Goal: Transaction & Acquisition: Purchase product/service

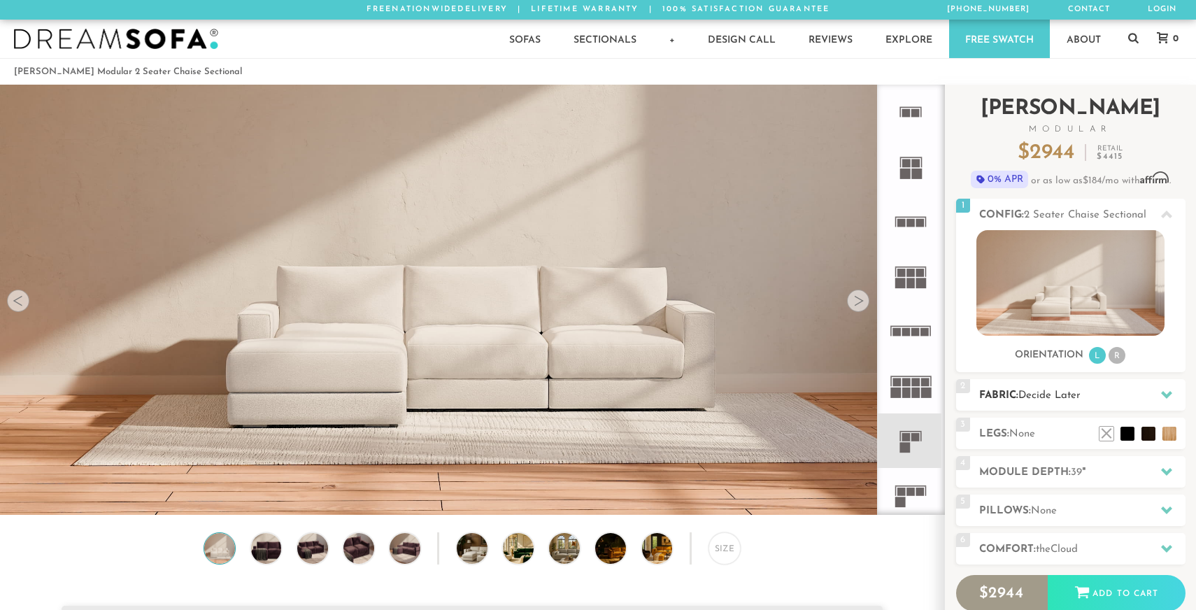
click at [993, 404] on h2 "Fabric: Decide Later" at bounding box center [1082, 396] width 206 height 16
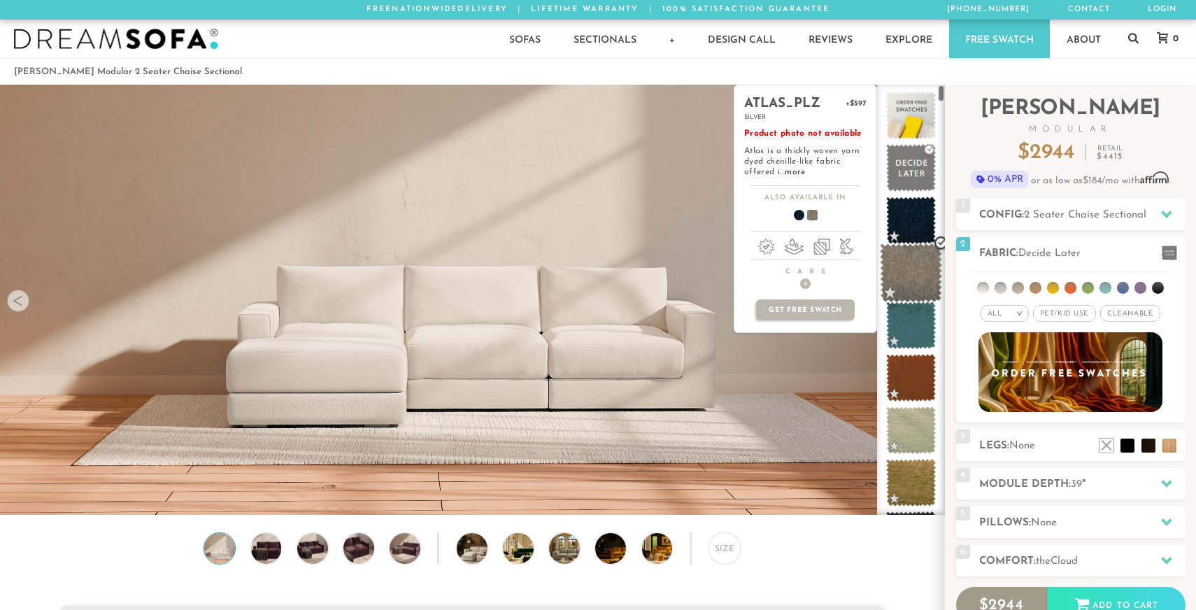
click at [899, 286] on span at bounding box center [911, 272] width 62 height 59
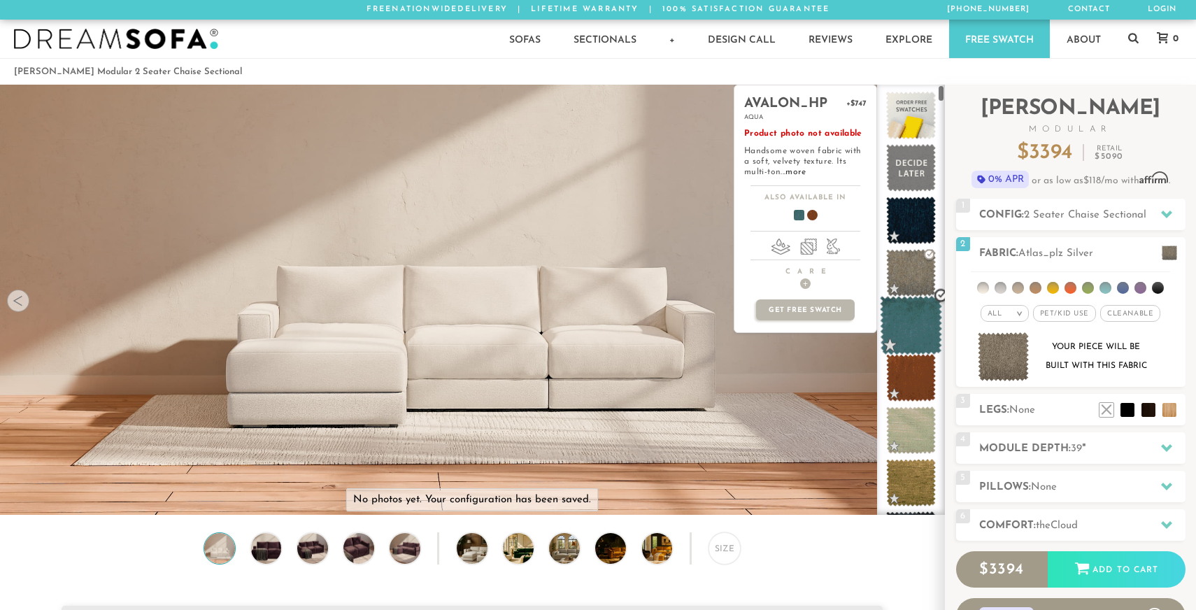
click at [900, 318] on span at bounding box center [911, 325] width 62 height 59
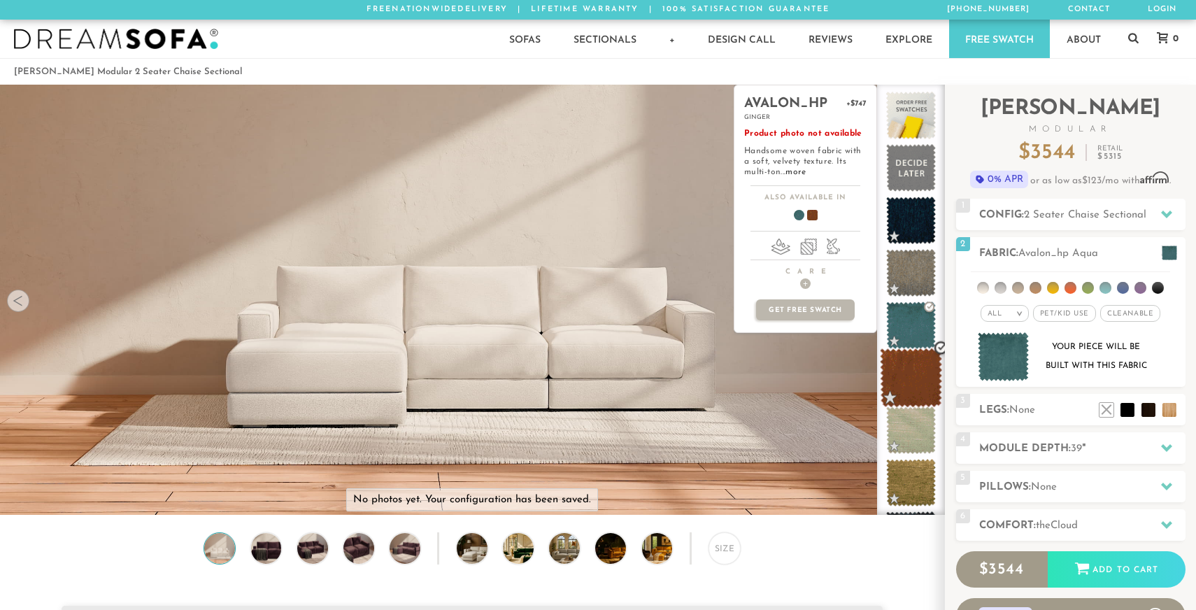
click at [918, 381] on span at bounding box center [911, 377] width 62 height 59
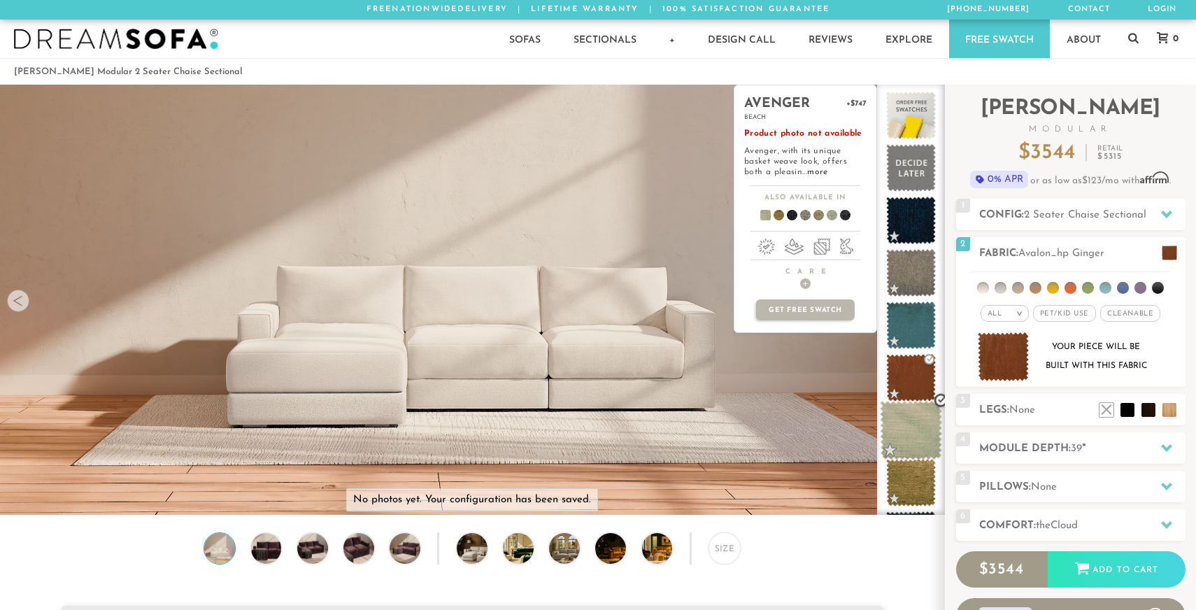
click at [930, 446] on span at bounding box center [911, 430] width 62 height 59
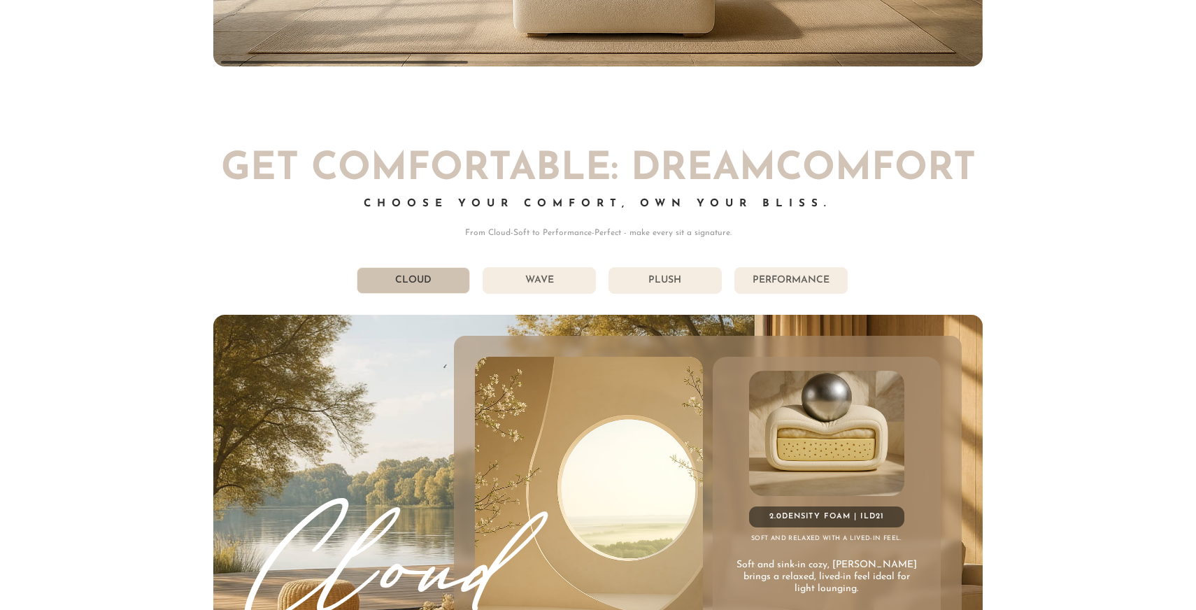
scroll to position [7603, 0]
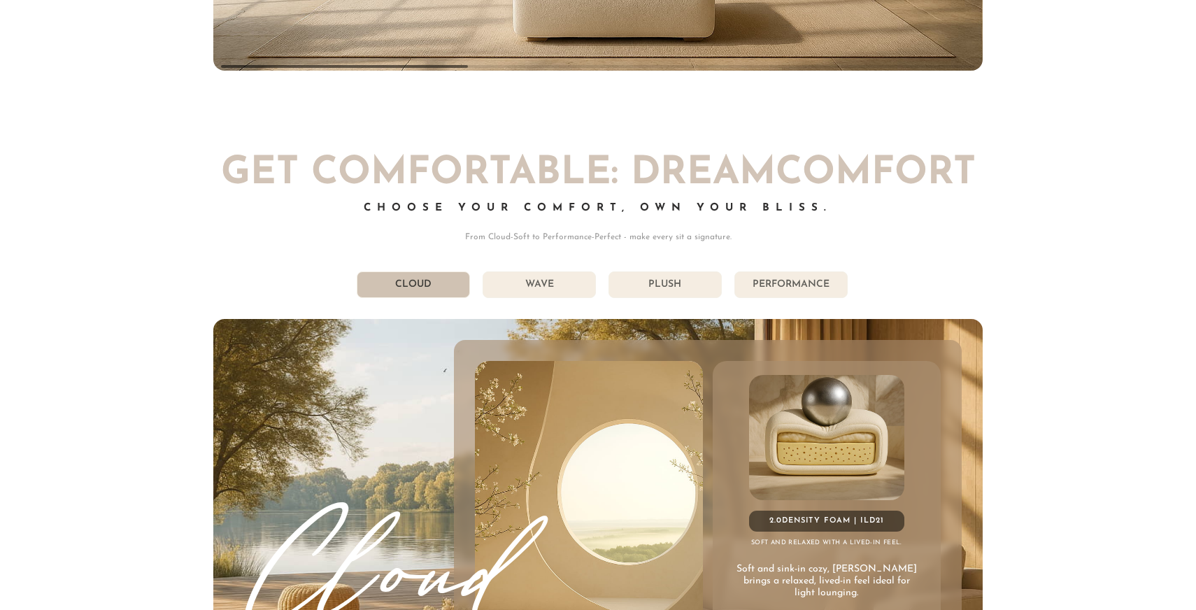
click at [553, 292] on li "Wave" at bounding box center [539, 284] width 113 height 27
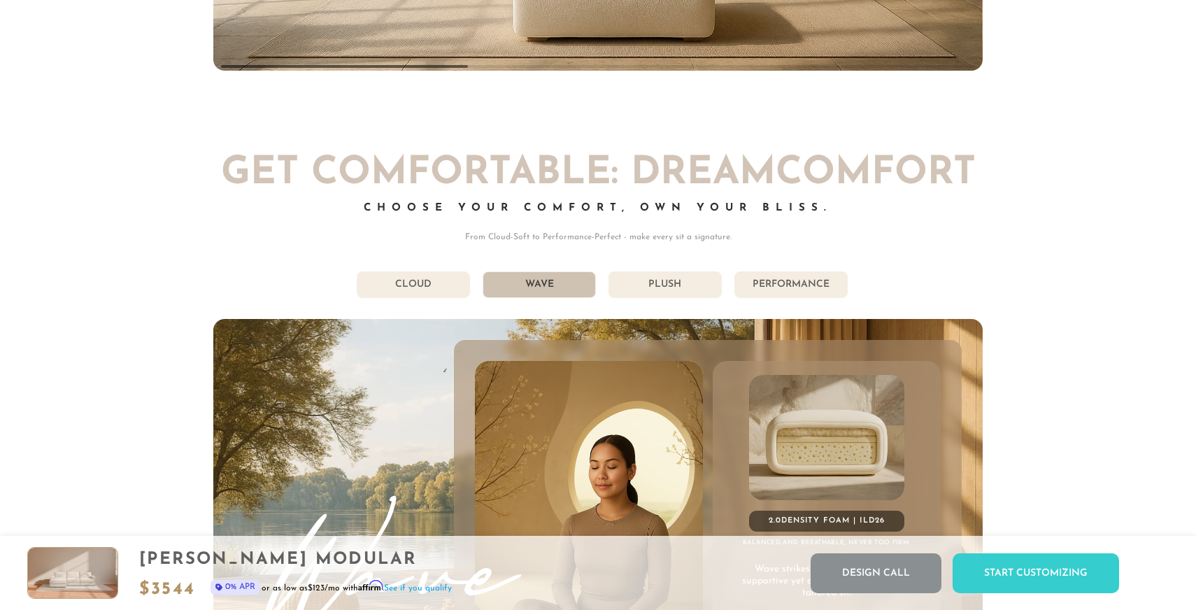
click at [667, 289] on li "Plush" at bounding box center [665, 284] width 113 height 27
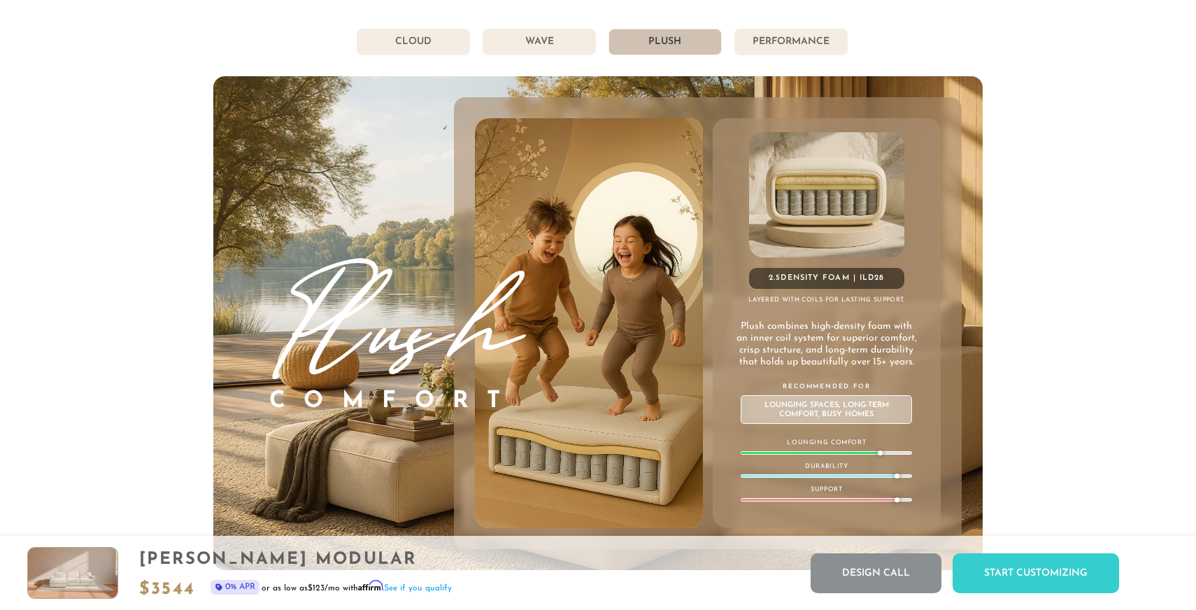
scroll to position [7829, 0]
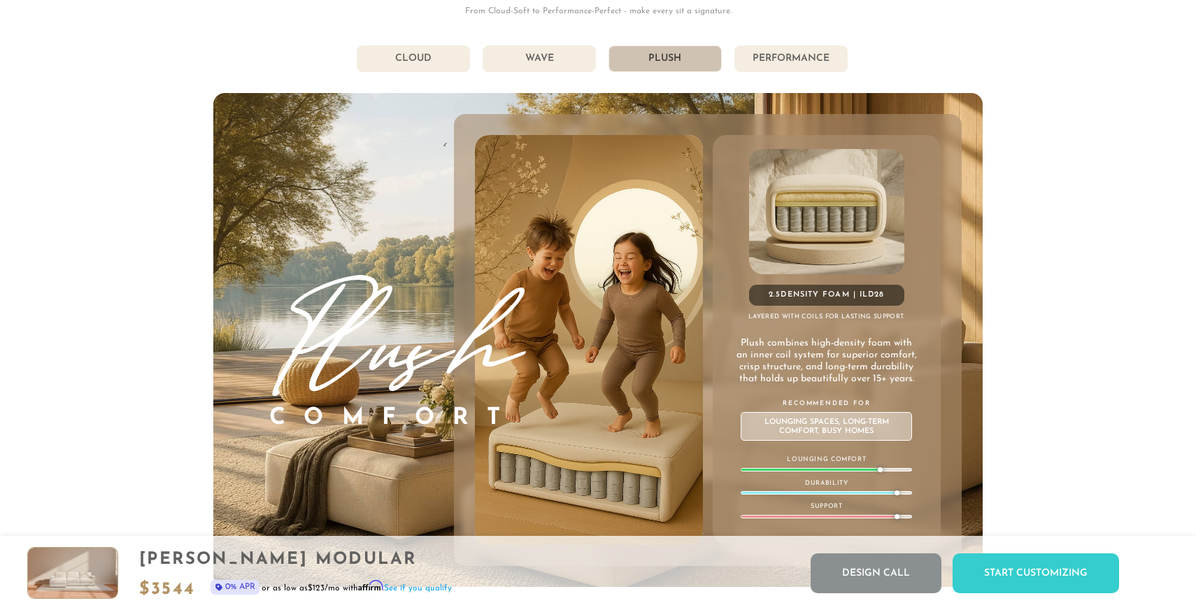
click at [789, 55] on li "Performance" at bounding box center [791, 58] width 113 height 27
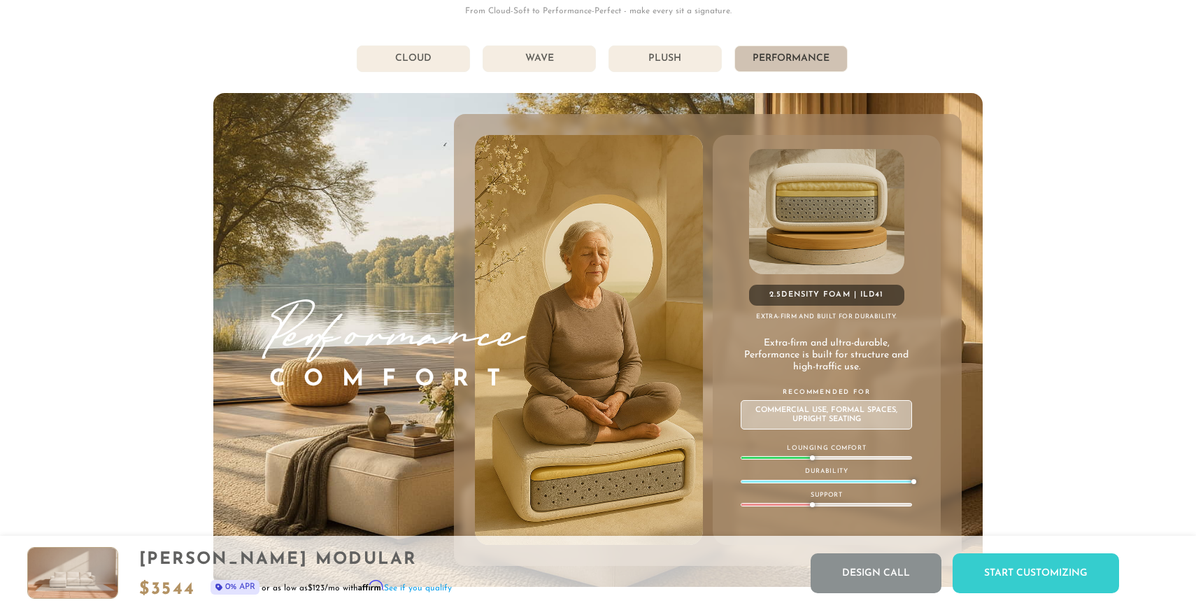
click at [562, 63] on li "Wave" at bounding box center [539, 58] width 113 height 27
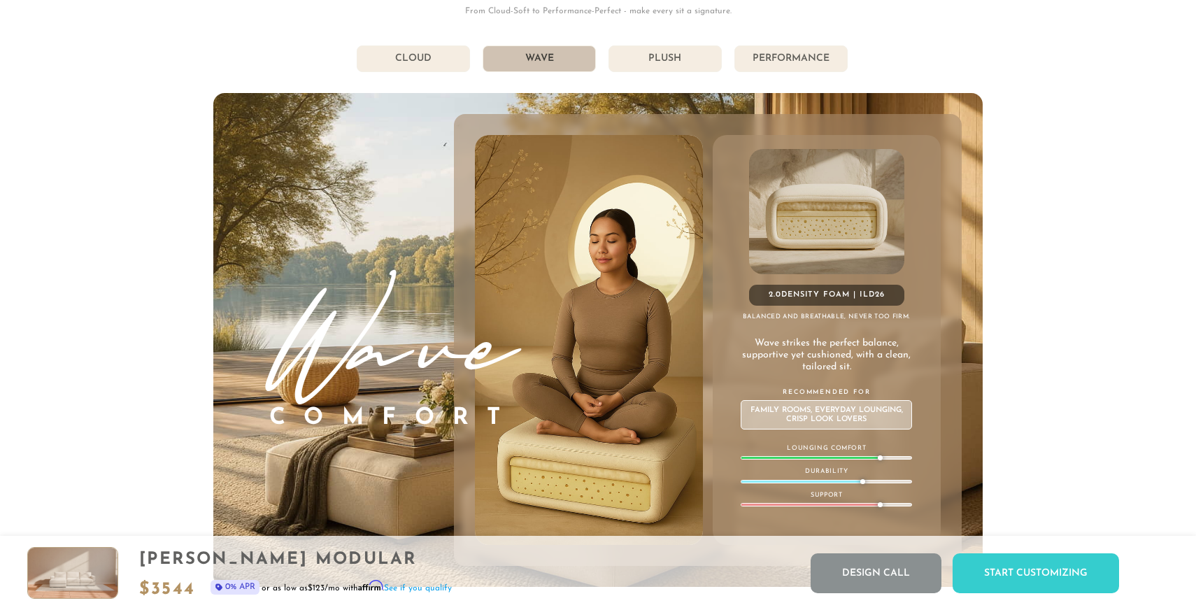
click at [436, 61] on li "Cloud" at bounding box center [413, 58] width 113 height 27
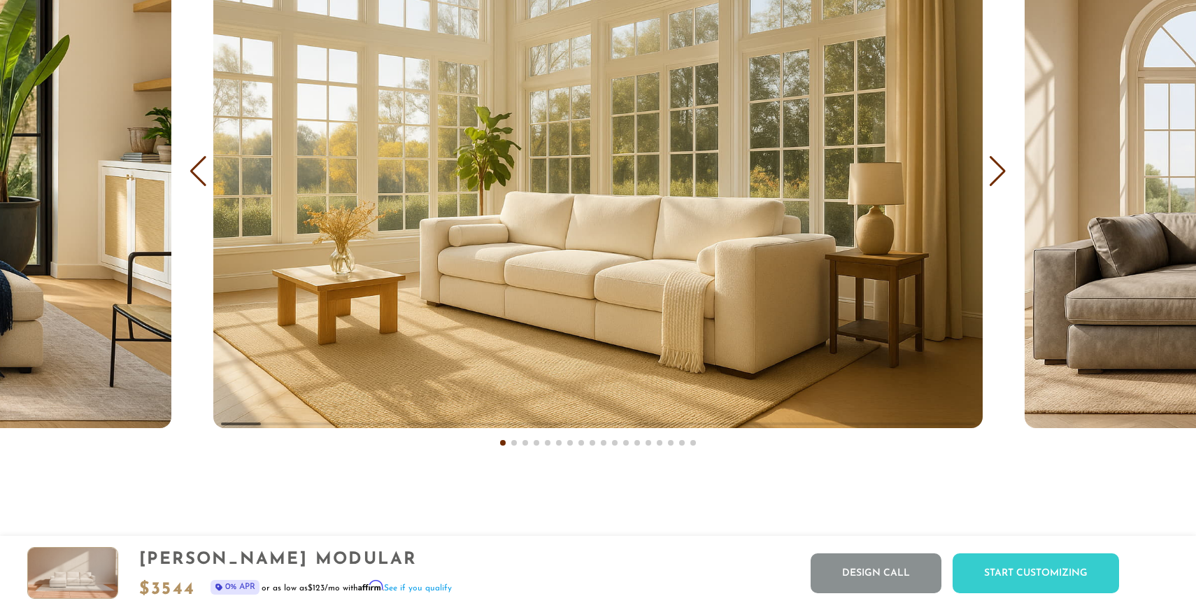
scroll to position [8709, 0]
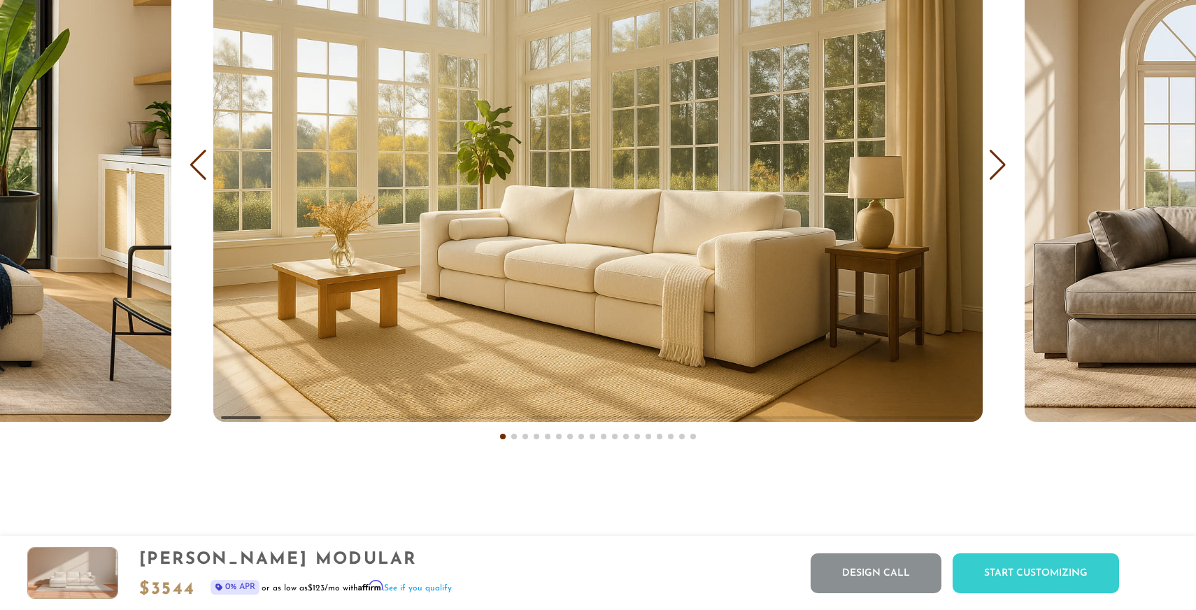
click at [1000, 167] on div "Next slide" at bounding box center [998, 165] width 19 height 31
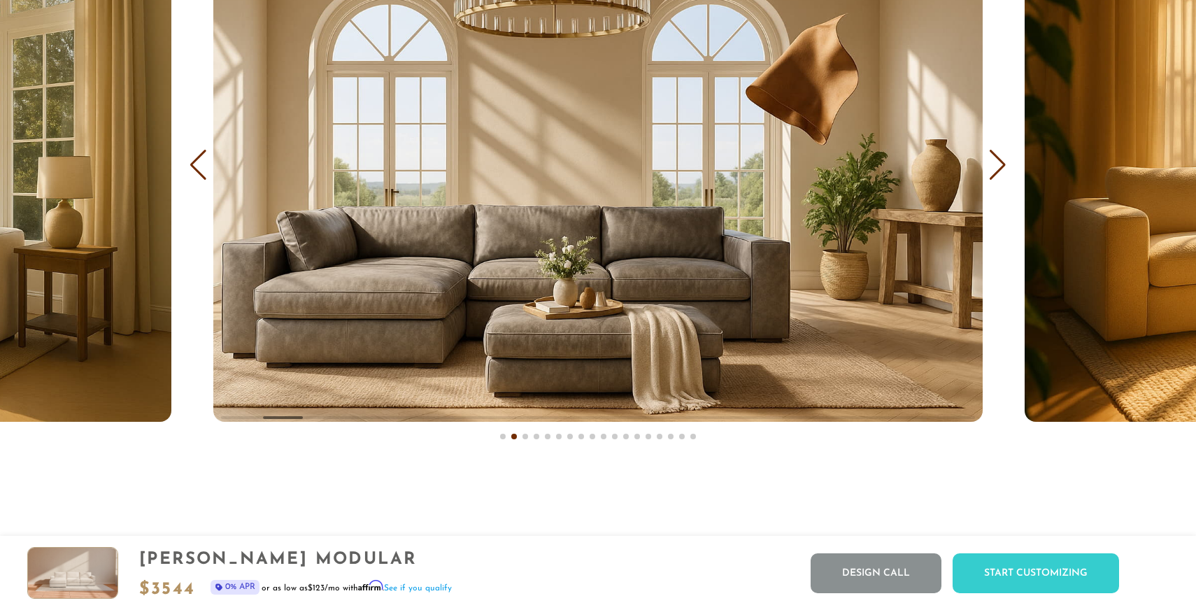
click at [1000, 167] on div "Next slide" at bounding box center [998, 165] width 19 height 31
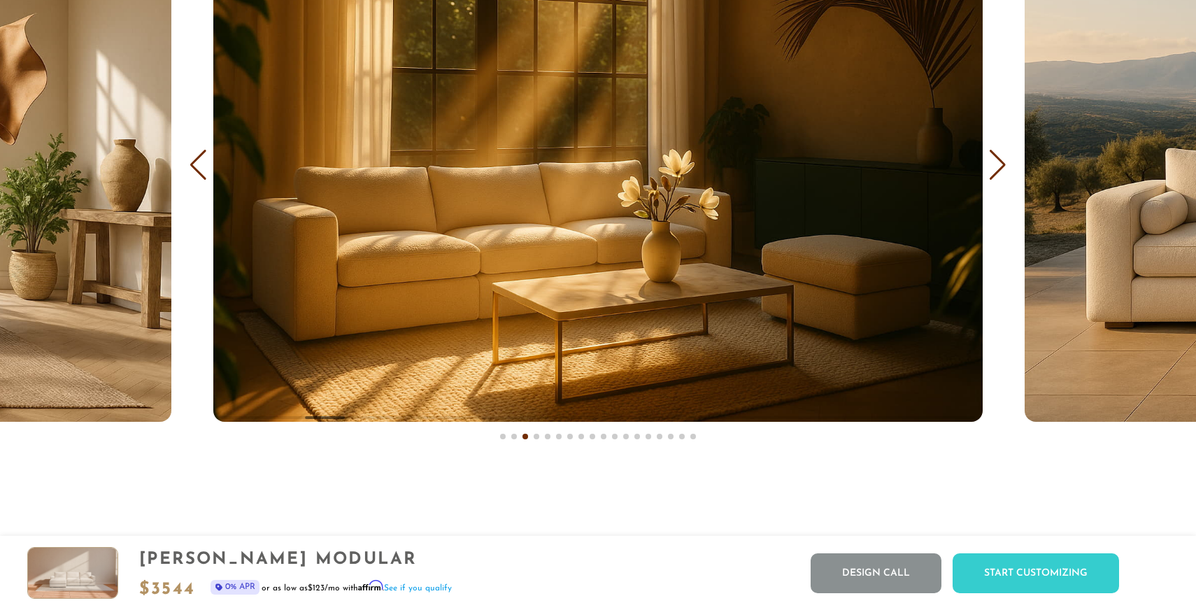
click at [1000, 167] on div "Next slide" at bounding box center [998, 165] width 19 height 31
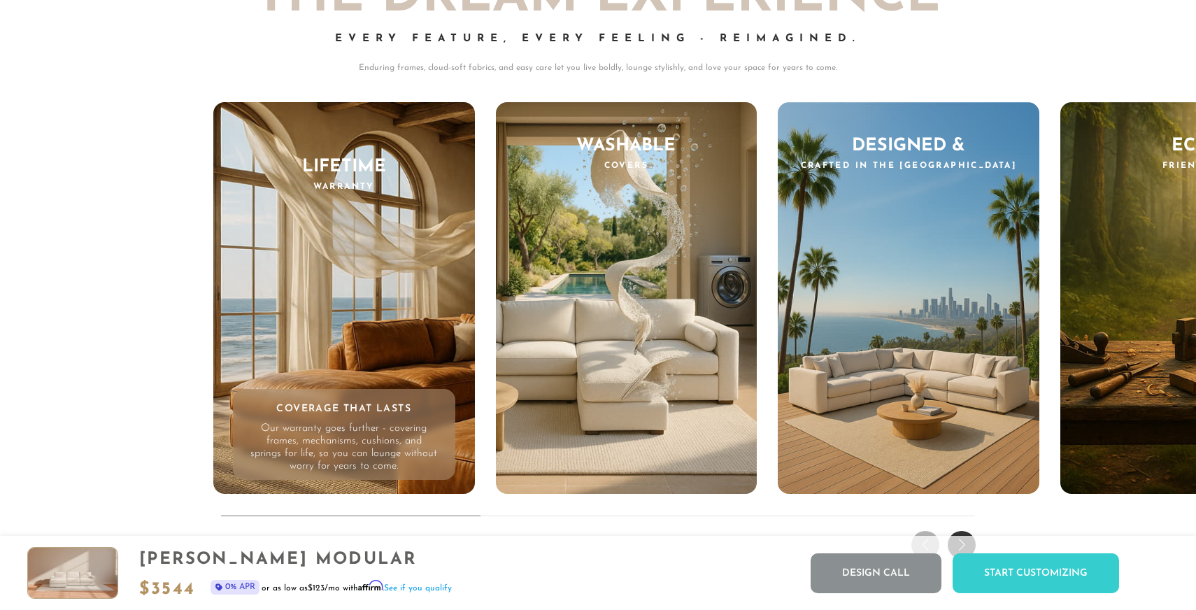
scroll to position [13643, 0]
